Goal: Task Accomplishment & Management: Use online tool/utility

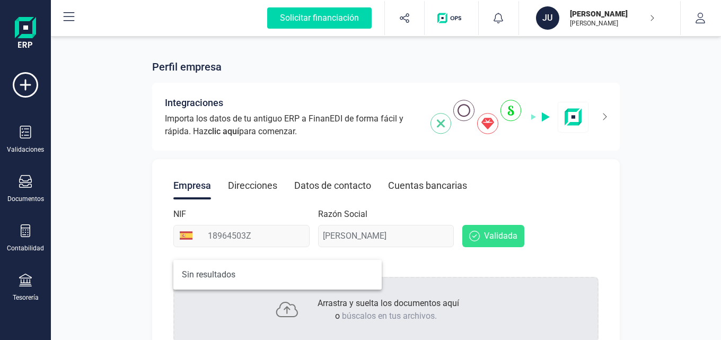
scroll to position [6, 47]
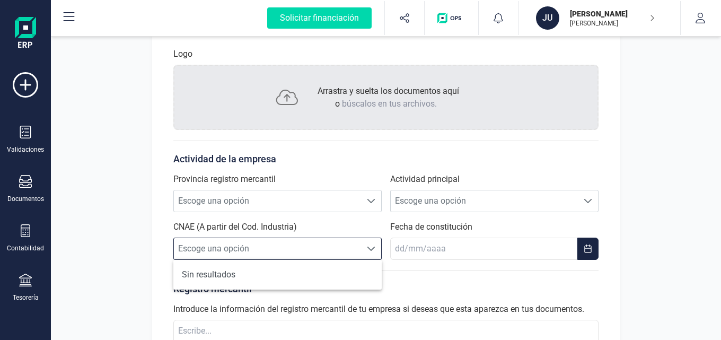
click at [305, 243] on span "Escoge una opción" at bounding box center [267, 248] width 187 height 21
click at [334, 244] on span "Escoge una opción" at bounding box center [267, 248] width 187 height 21
click at [245, 208] on span "Escoge una opción" at bounding box center [267, 200] width 187 height 21
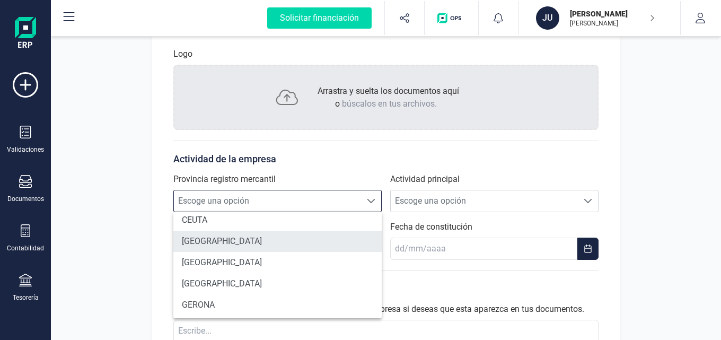
scroll to position [212, 0]
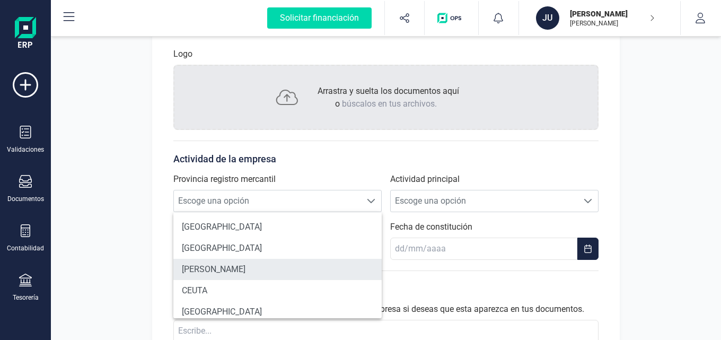
click at [246, 267] on li "[PERSON_NAME]" at bounding box center [277, 269] width 208 height 21
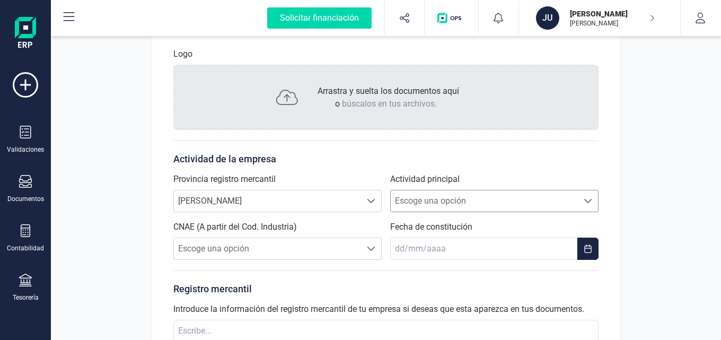
click at [460, 201] on span "Escoge una opción" at bounding box center [484, 200] width 187 height 21
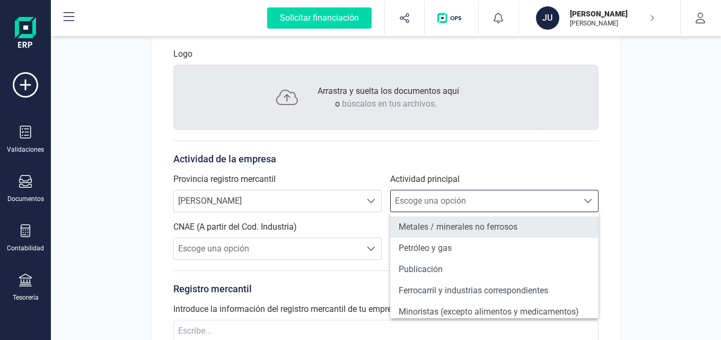
scroll to position [707, 0]
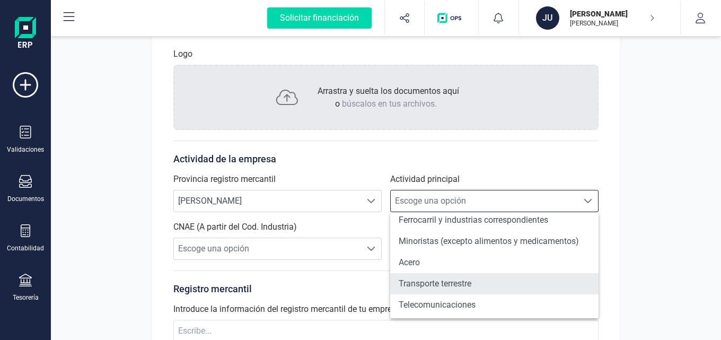
click at [487, 281] on li "Transporte terrestre" at bounding box center [494, 283] width 208 height 21
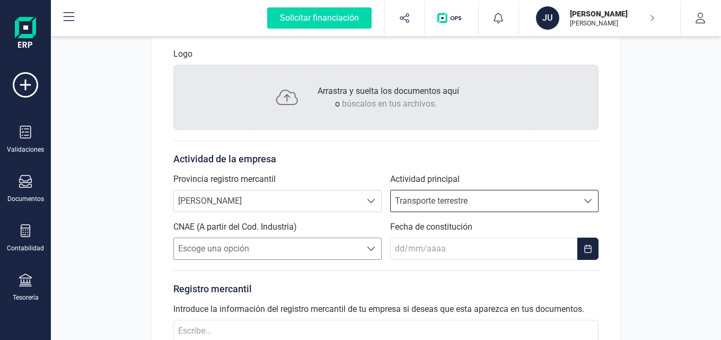
click at [302, 250] on span "Escoge una opción" at bounding box center [267, 248] width 187 height 21
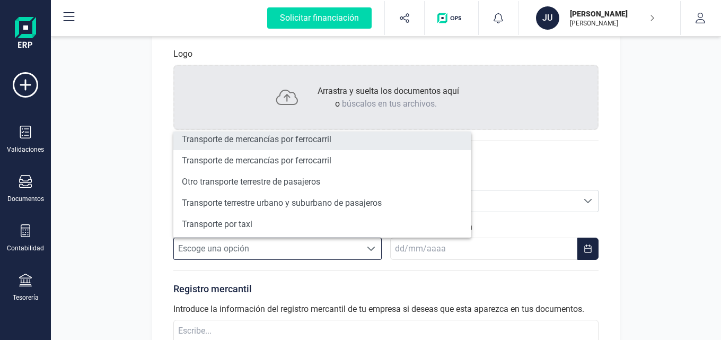
scroll to position [142, 0]
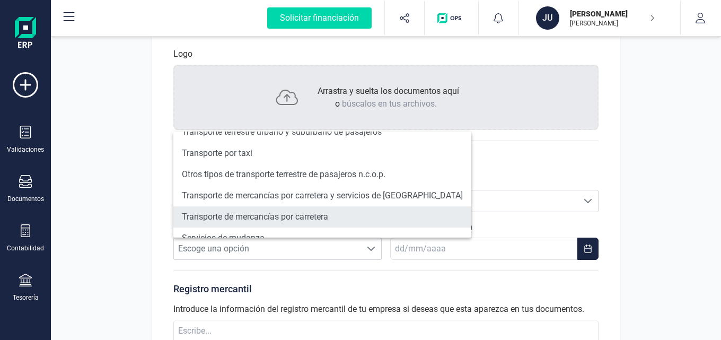
click at [302, 215] on li "Transporte de mercancías por carretera" at bounding box center [322, 216] width 298 height 21
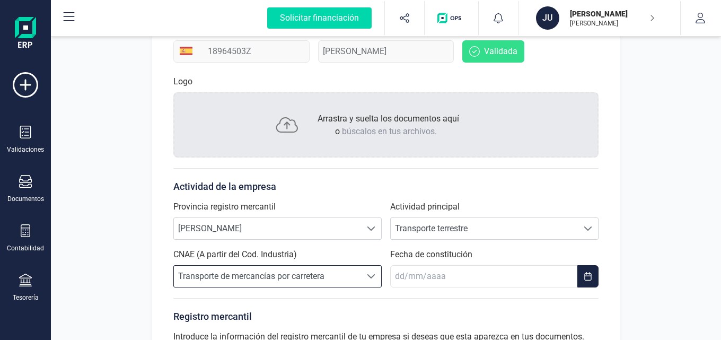
scroll to position [326, 0]
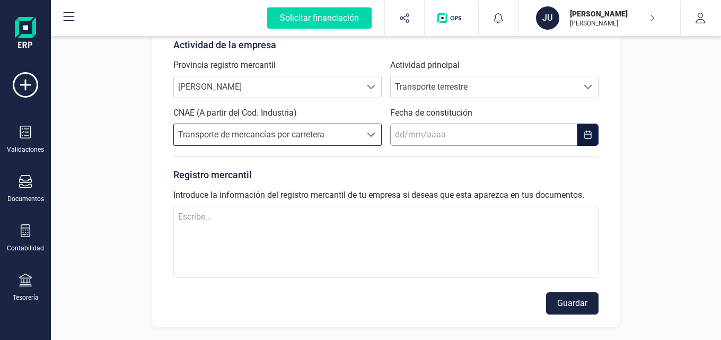
click at [492, 138] on body "Solicitar financiación Importaciones completadas 0 / 0 JU [PERSON_NAME] [PERSON…" at bounding box center [360, 170] width 721 height 340
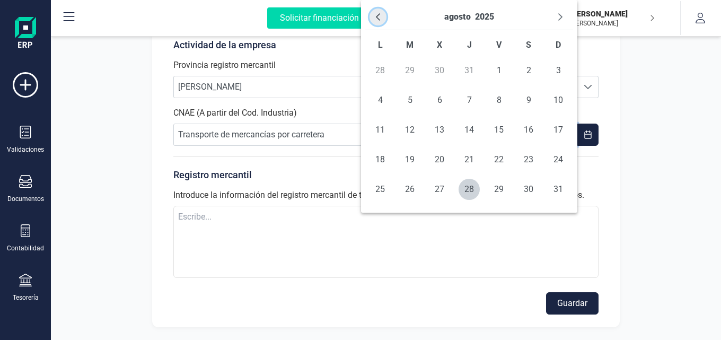
click at [383, 19] on button "Previous Month" at bounding box center [378, 16] width 17 height 17
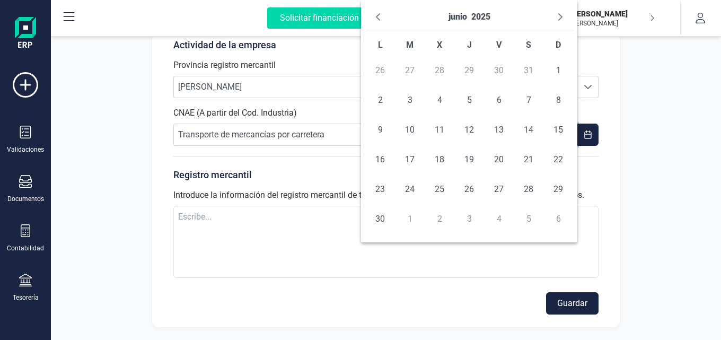
click at [383, 19] on button "Previous Month" at bounding box center [378, 16] width 17 height 17
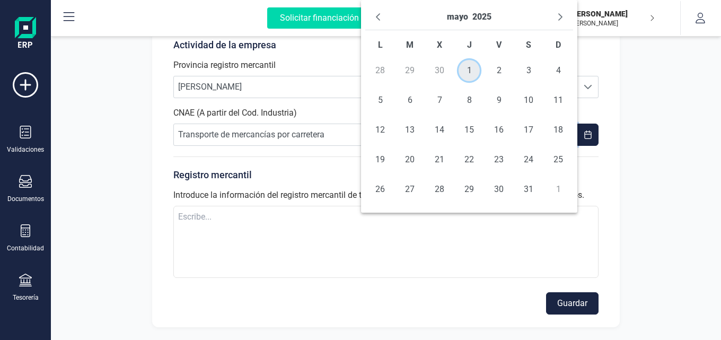
click at [472, 69] on span "1" at bounding box center [469, 70] width 21 height 21
type input "[DATE]"
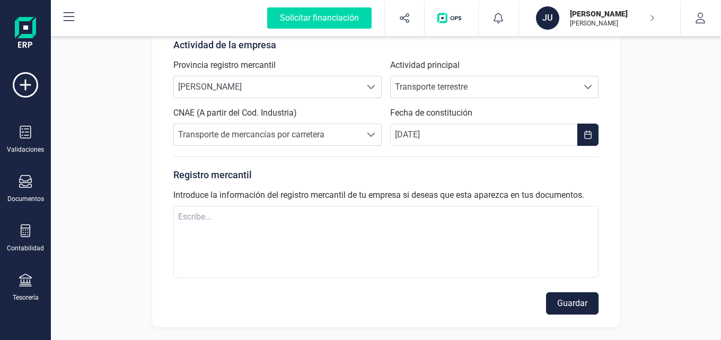
click at [559, 306] on button "Guardar" at bounding box center [572, 303] width 53 height 22
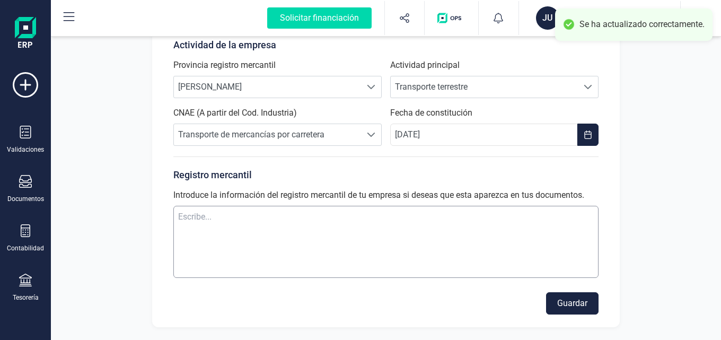
scroll to position [0, 0]
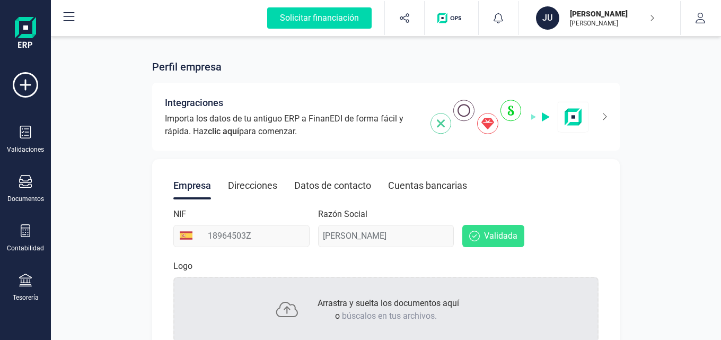
click at [57, 9] on button at bounding box center [69, 18] width 34 height 34
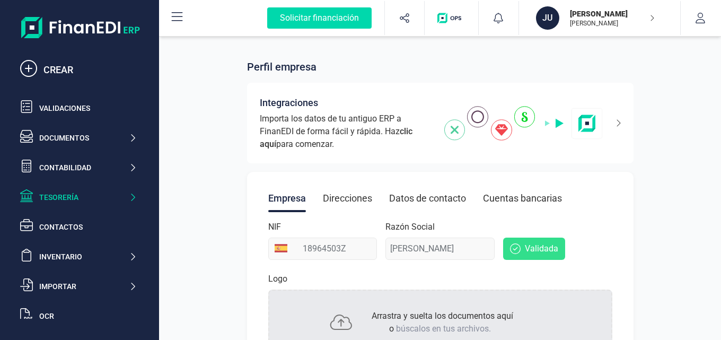
click at [102, 196] on div "Tesorería" at bounding box center [84, 197] width 90 height 11
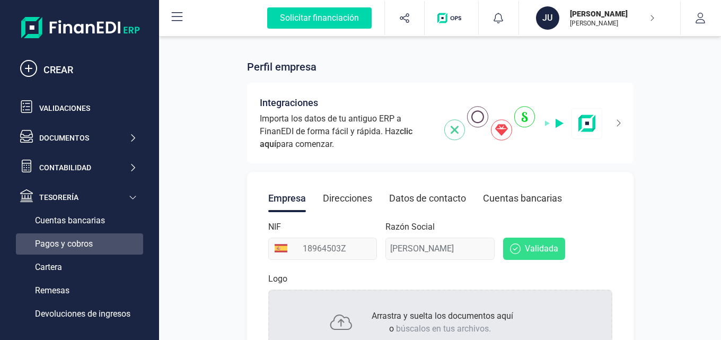
click at [102, 240] on div "Pagos y cobros" at bounding box center [79, 243] width 127 height 21
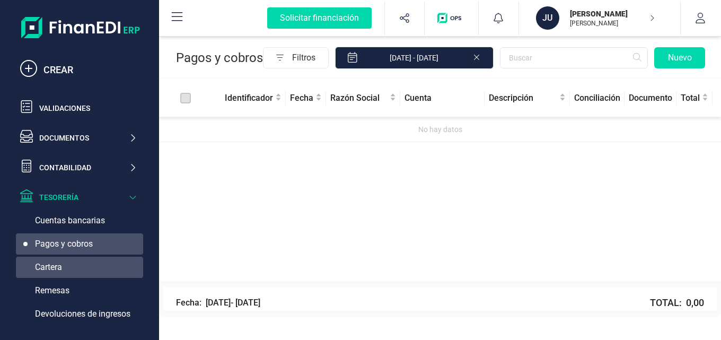
click at [91, 262] on div "Cartera" at bounding box center [79, 267] width 127 height 21
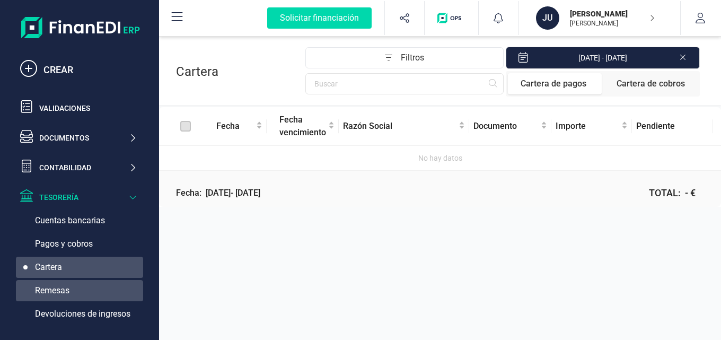
click at [84, 288] on div "Remesas" at bounding box center [79, 290] width 127 height 21
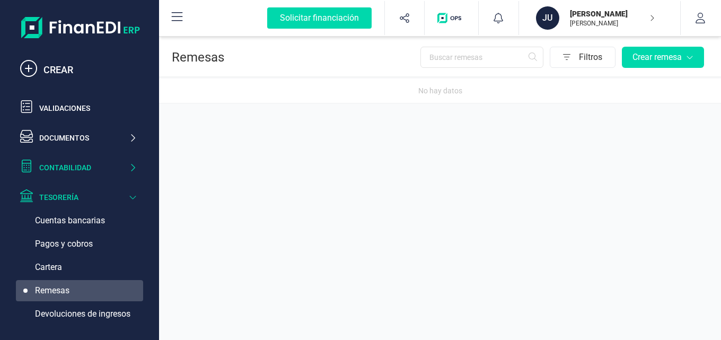
click at [104, 167] on div "Contabilidad" at bounding box center [84, 167] width 90 height 11
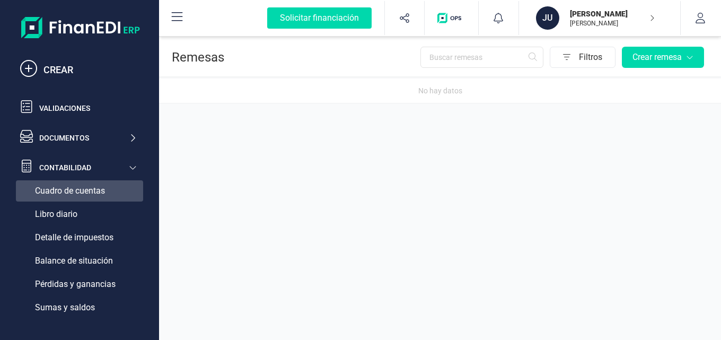
click at [104, 189] on span "Cuadro de cuentas" at bounding box center [70, 191] width 70 height 13
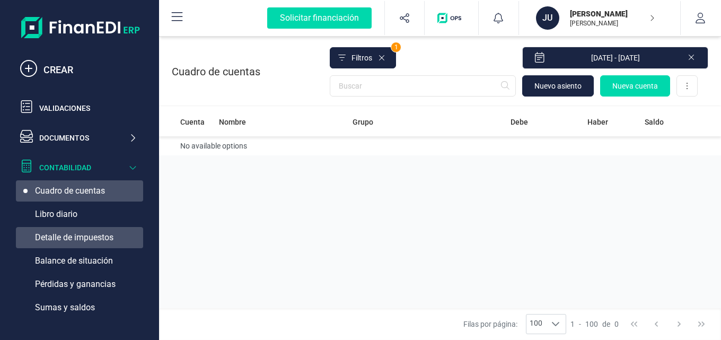
click at [107, 238] on span "Detalle de impuestos" at bounding box center [74, 237] width 79 height 13
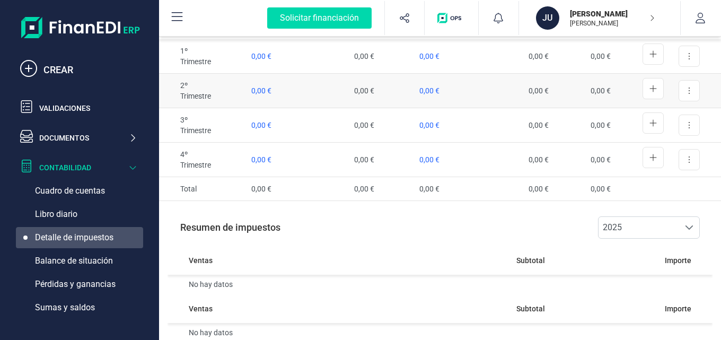
scroll to position [152, 0]
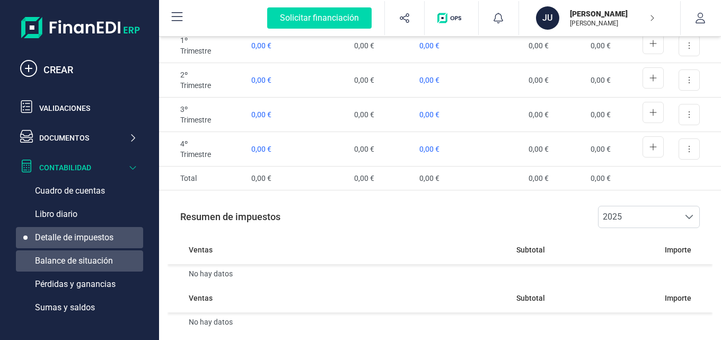
click at [107, 260] on span "Balance de situación" at bounding box center [74, 261] width 78 height 13
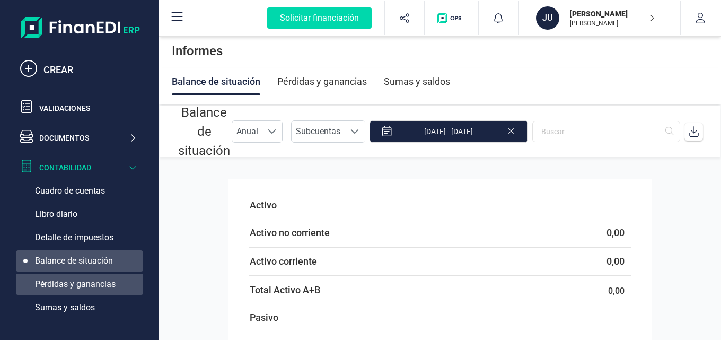
click at [111, 291] on div "Pérdidas y ganancias" at bounding box center [79, 284] width 127 height 21
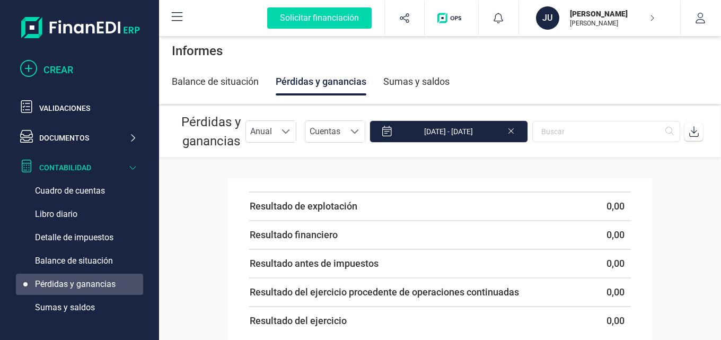
click at [52, 69] on div "CREAR" at bounding box center [89, 70] width 93 height 15
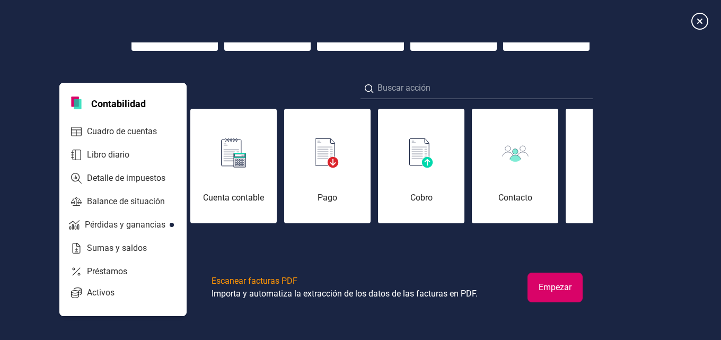
scroll to position [0, 752]
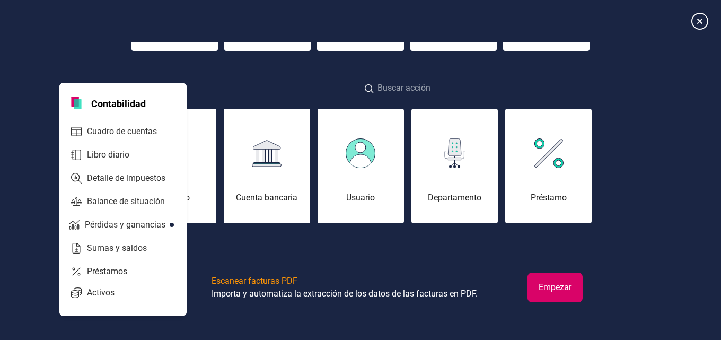
click at [105, 300] on div "Activos" at bounding box center [123, 292] width 123 height 21
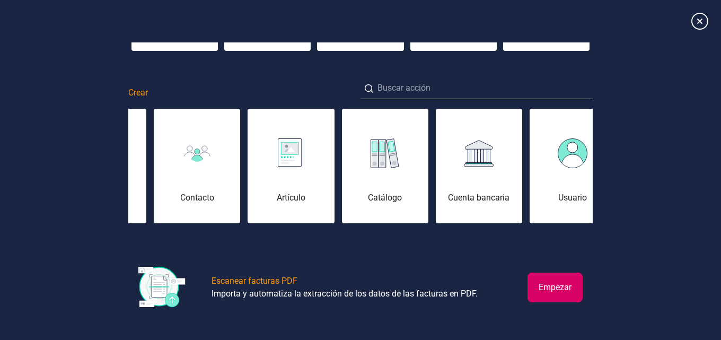
scroll to position [0, 274]
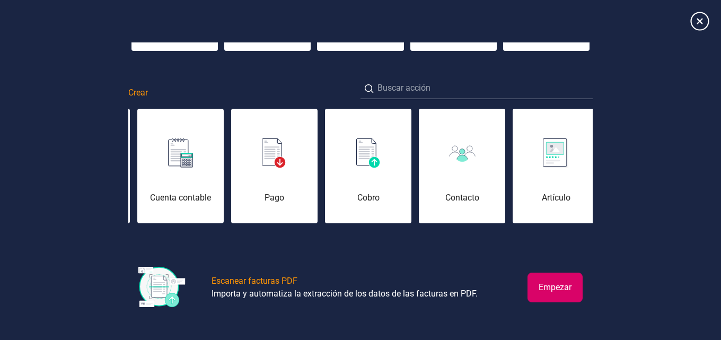
click at [701, 22] on icon at bounding box center [700, 21] width 19 height 19
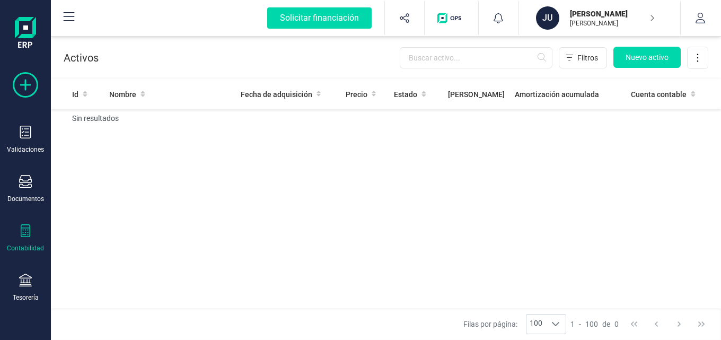
click at [22, 79] on icon at bounding box center [25, 84] width 25 height 25
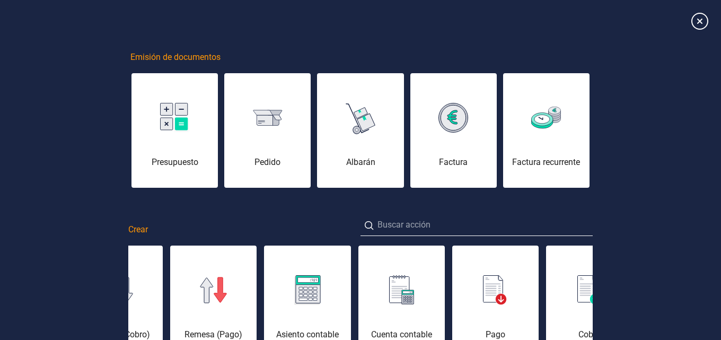
scroll to position [137, 0]
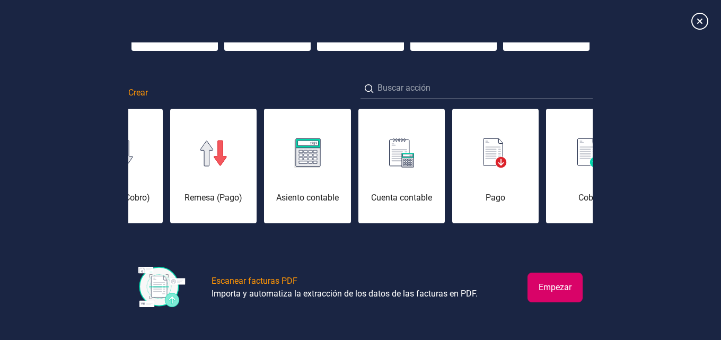
click at [497, 189] on div "Pago" at bounding box center [495, 173] width 86 height 64
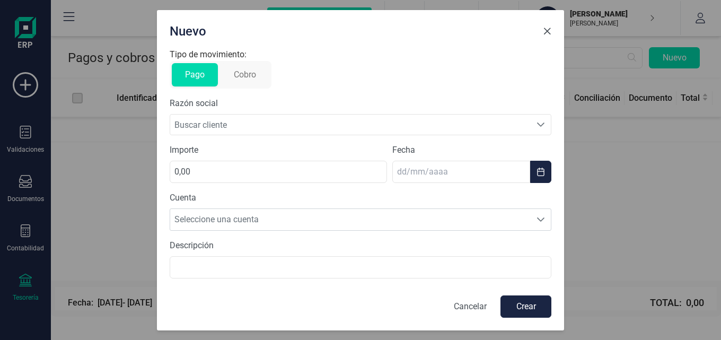
click at [548, 30] on span "Close" at bounding box center [547, 31] width 8 height 8
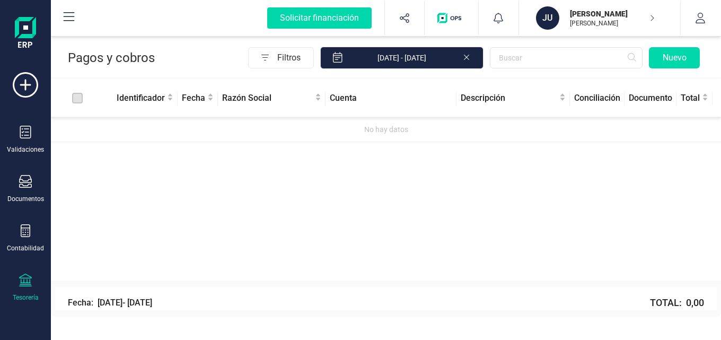
click at [416, 167] on div "Identificador Fecha Razón Social Cuenta Descripción Conciliación Documento Tota…" at bounding box center [386, 180] width 670 height 201
click at [29, 181] on icon at bounding box center [25, 181] width 13 height 13
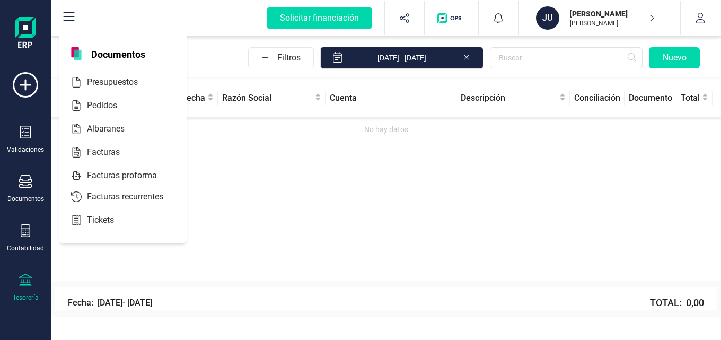
click at [69, 20] on icon at bounding box center [69, 17] width 13 height 13
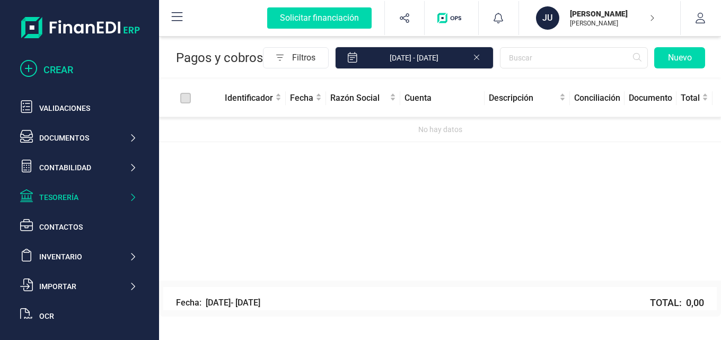
click at [58, 68] on div "CREAR" at bounding box center [89, 70] width 93 height 15
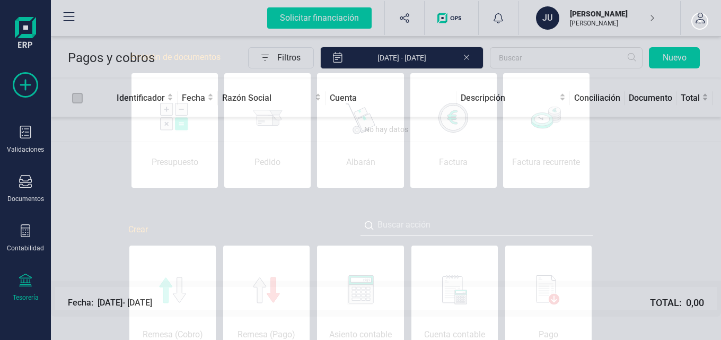
scroll to position [0, 53]
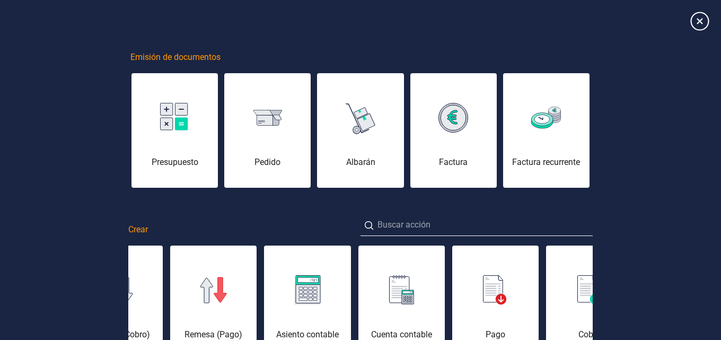
click at [705, 21] on icon at bounding box center [700, 21] width 19 height 19
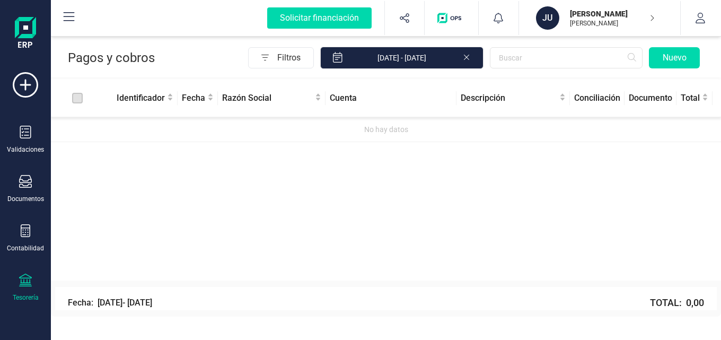
click at [450, 20] on img "button" at bounding box center [452, 18] width 28 height 11
